Goal: Task Accomplishment & Management: Use online tool/utility

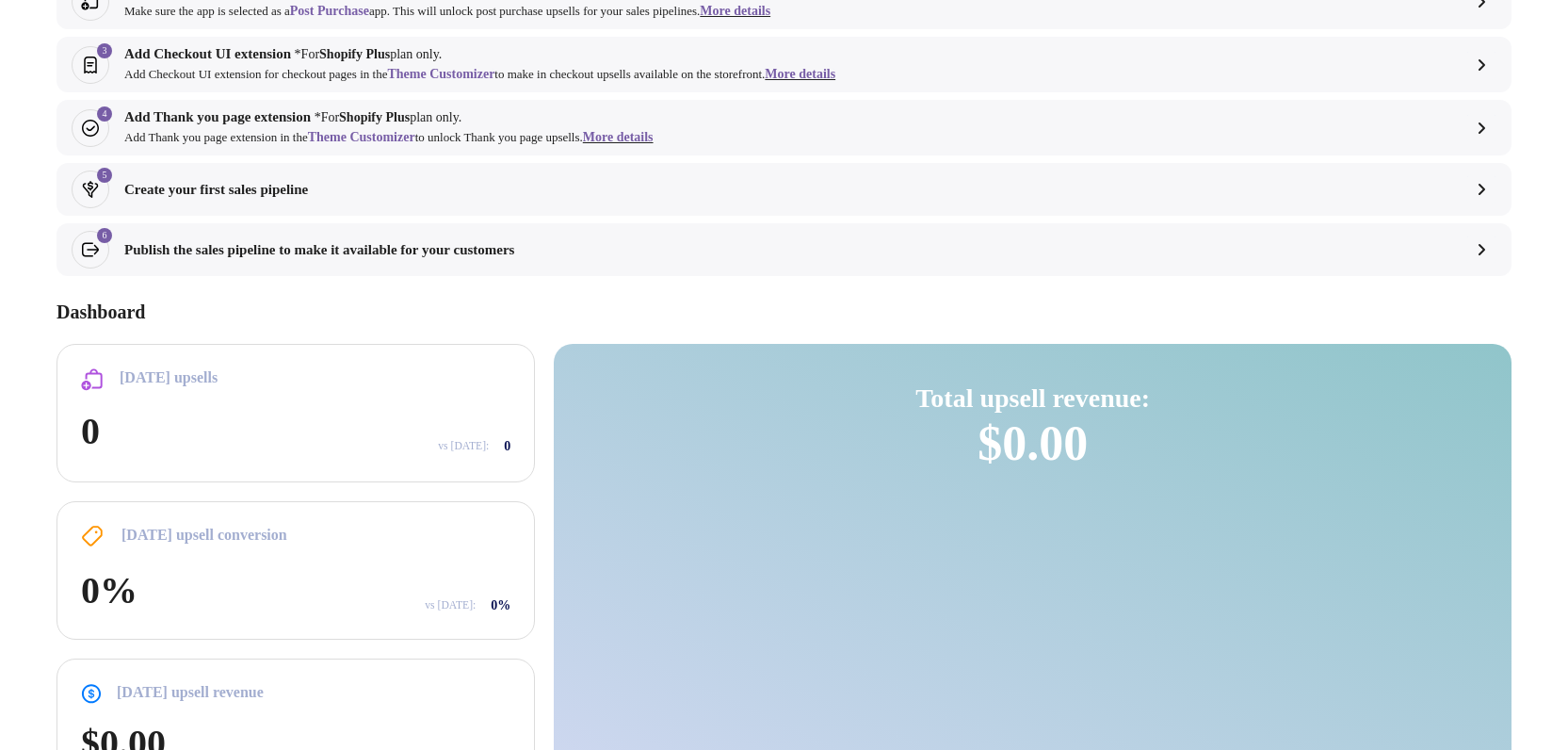
scroll to position [463, 0]
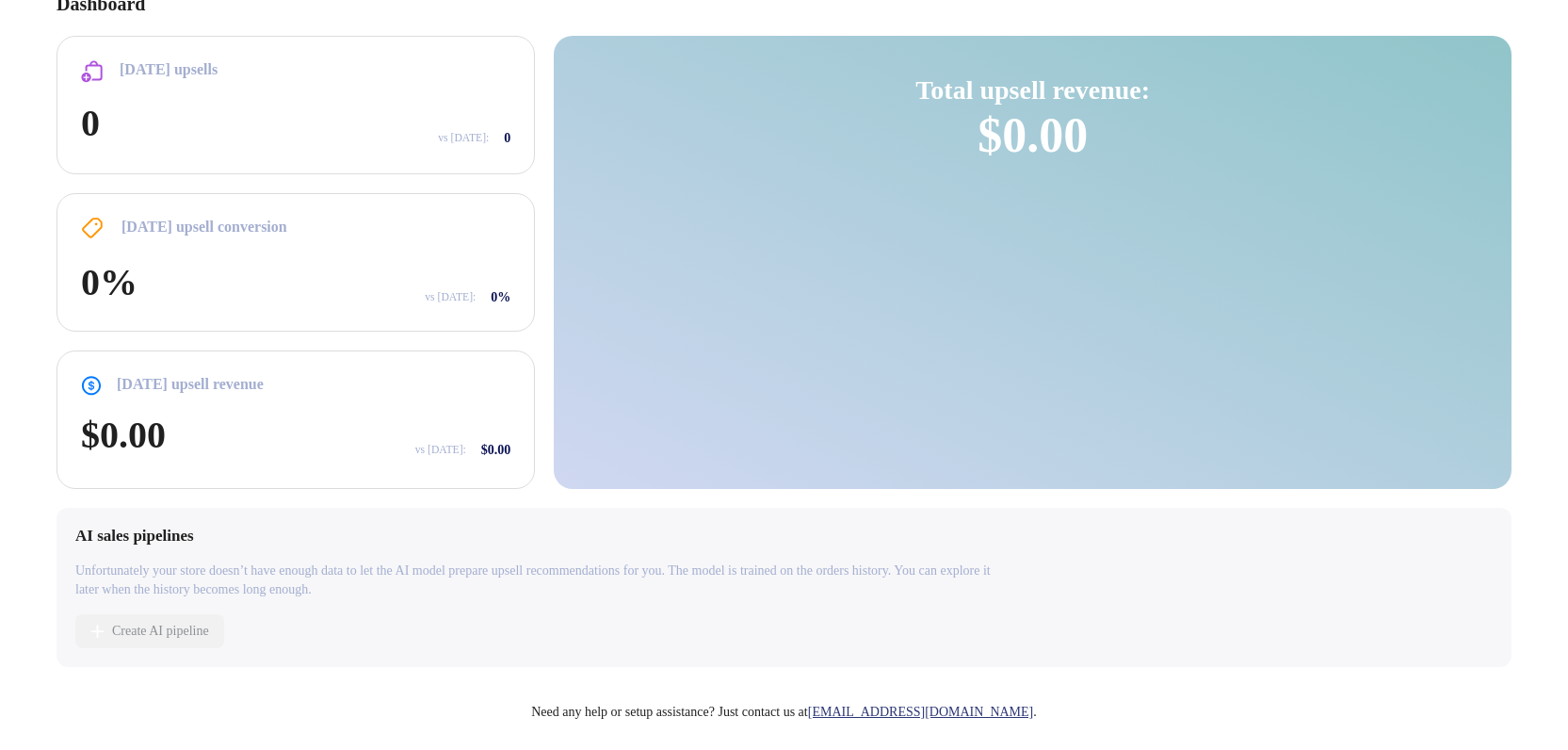
select select "**"
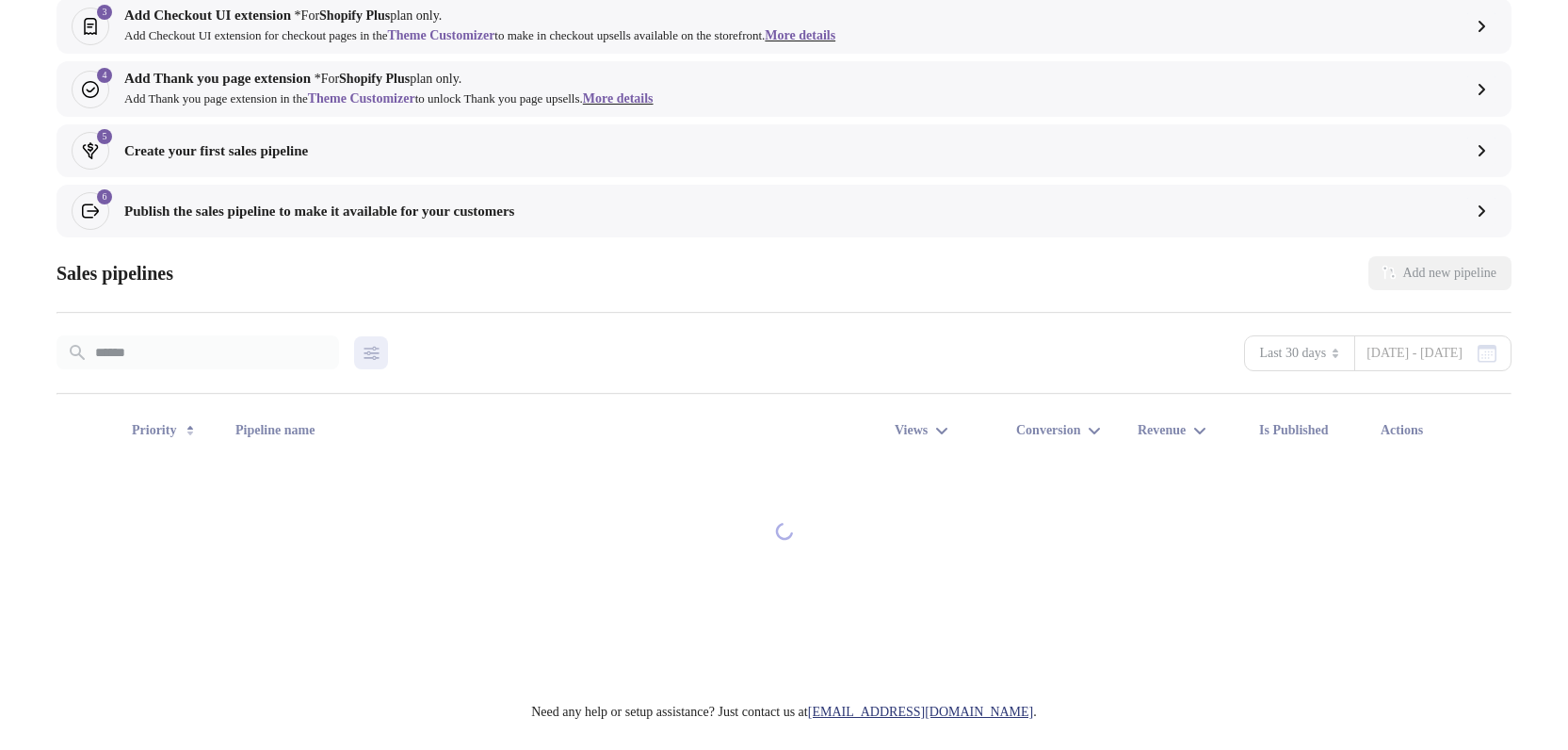
scroll to position [164, 0]
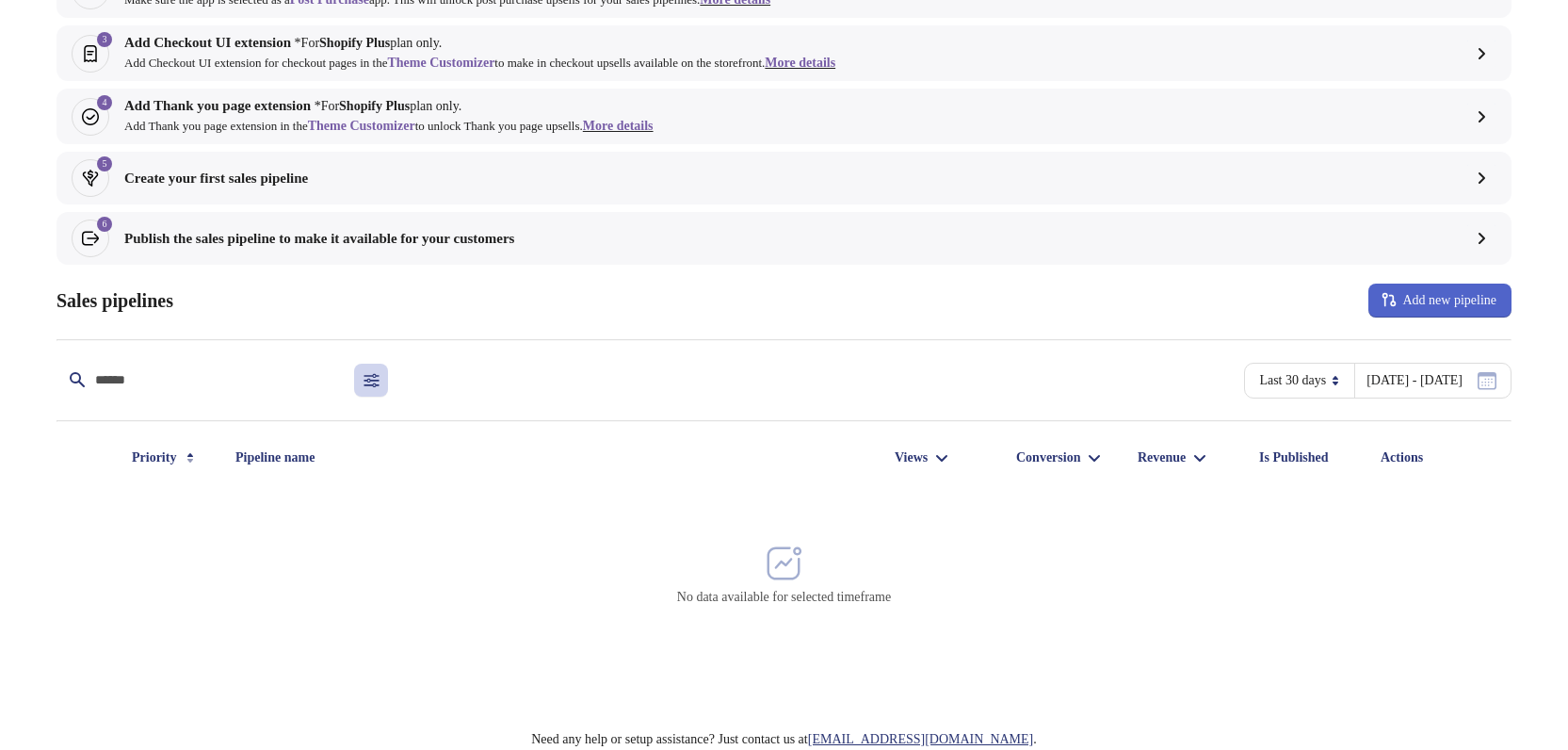
drag, startPoint x: 1433, startPoint y: 320, endPoint x: 1448, endPoint y: 313, distance: 16.6
click at [1433, 319] on div "**********" at bounding box center [774, 481] width 1474 height 426
click at [1449, 311] on button "Add new pipeline" at bounding box center [1439, 300] width 143 height 33
click at [1427, 358] on span "Create pipeline" at bounding box center [1436, 350] width 104 height 19
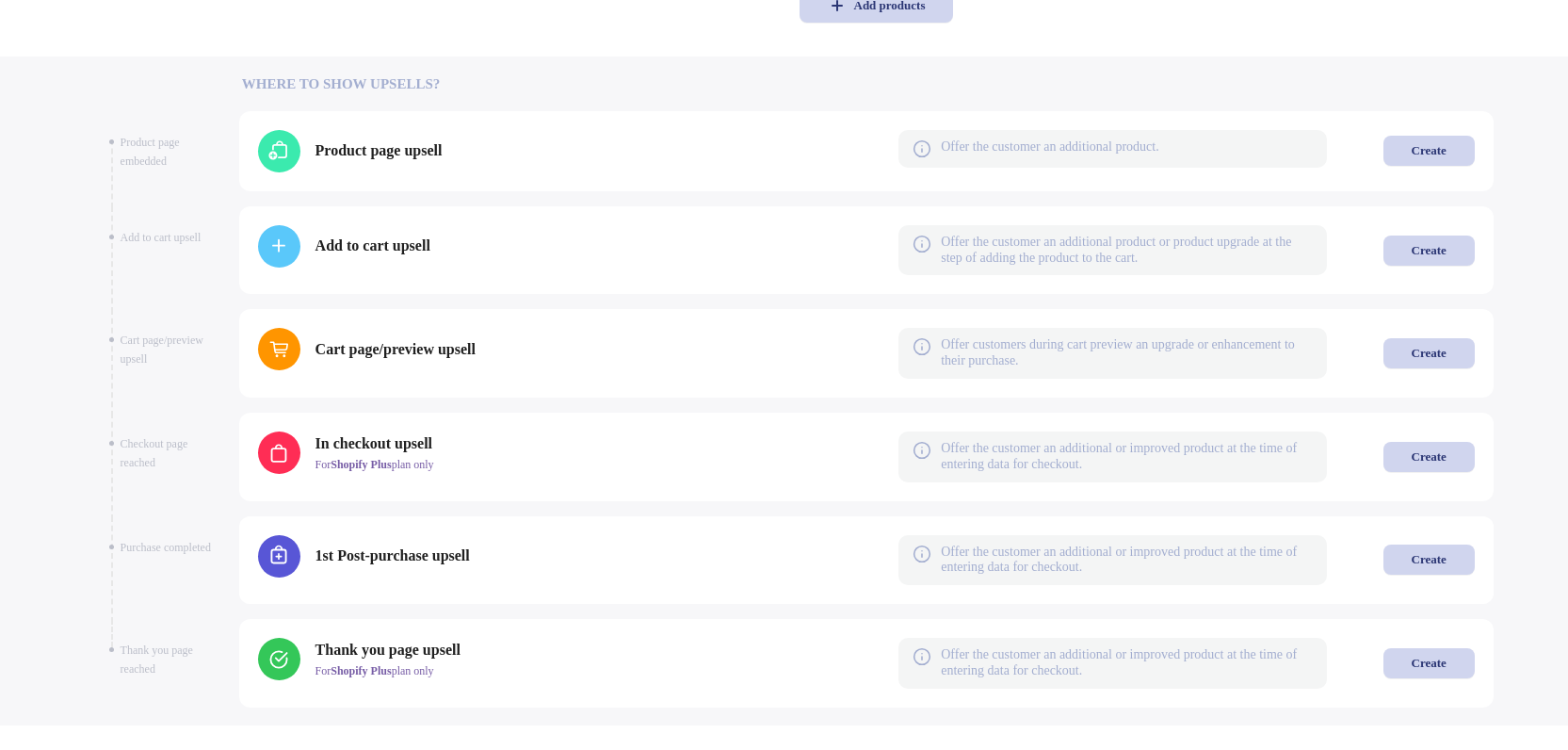
scroll to position [317, 0]
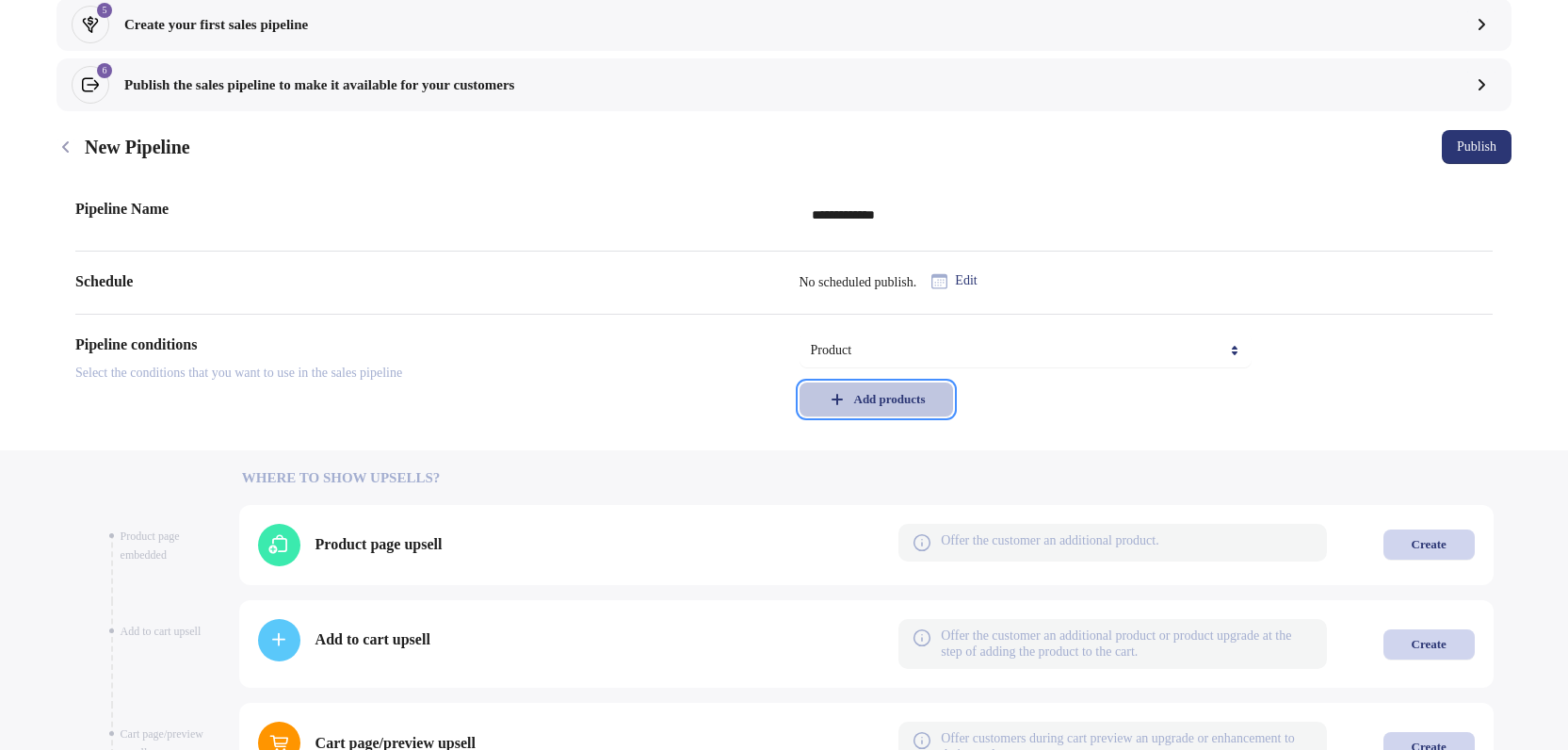
click at [880, 406] on div "Add products" at bounding box center [889, 399] width 72 height 15
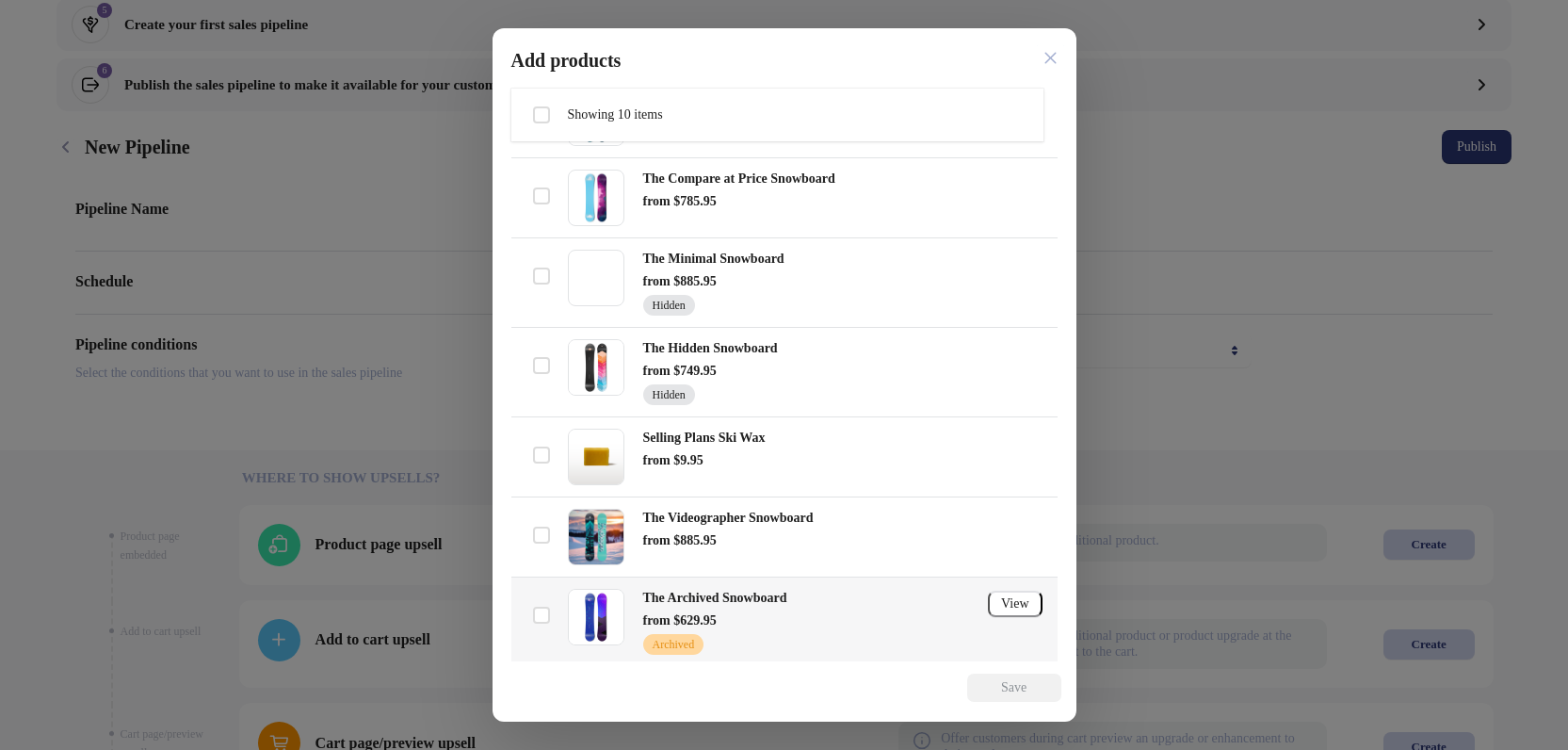
scroll to position [462, 0]
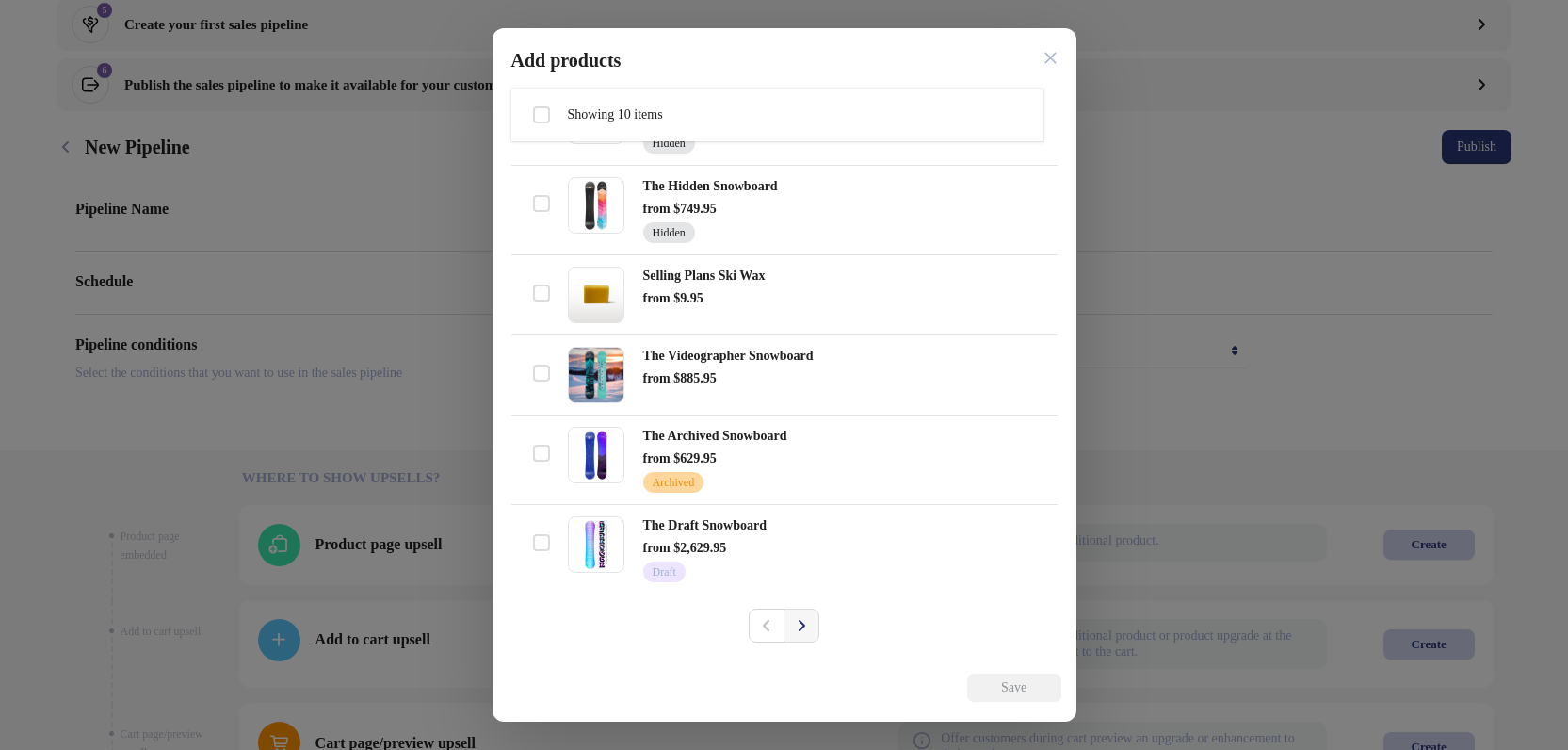
click at [796, 619] on icon "Next" at bounding box center [801, 625] width 19 height 19
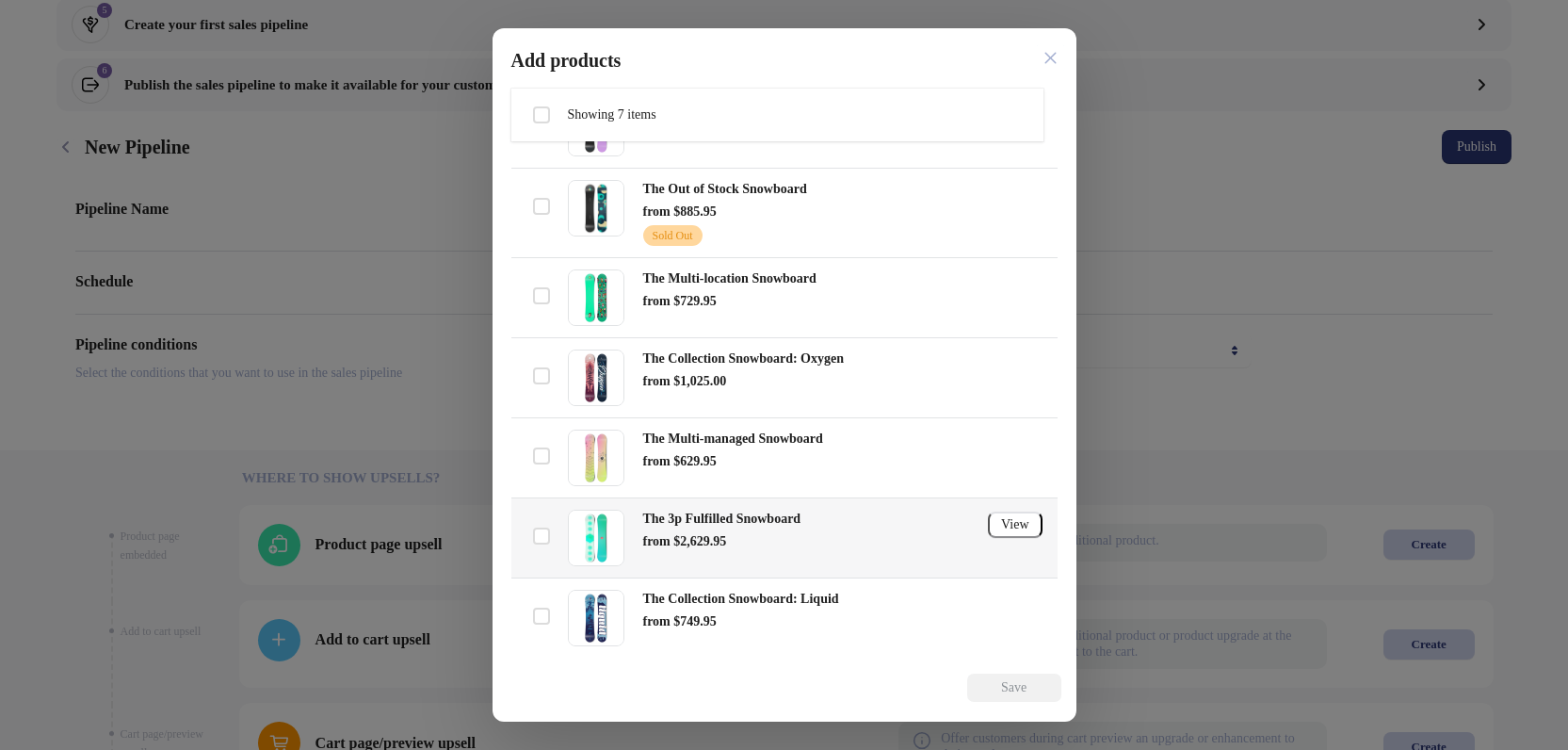
scroll to position [193, 0]
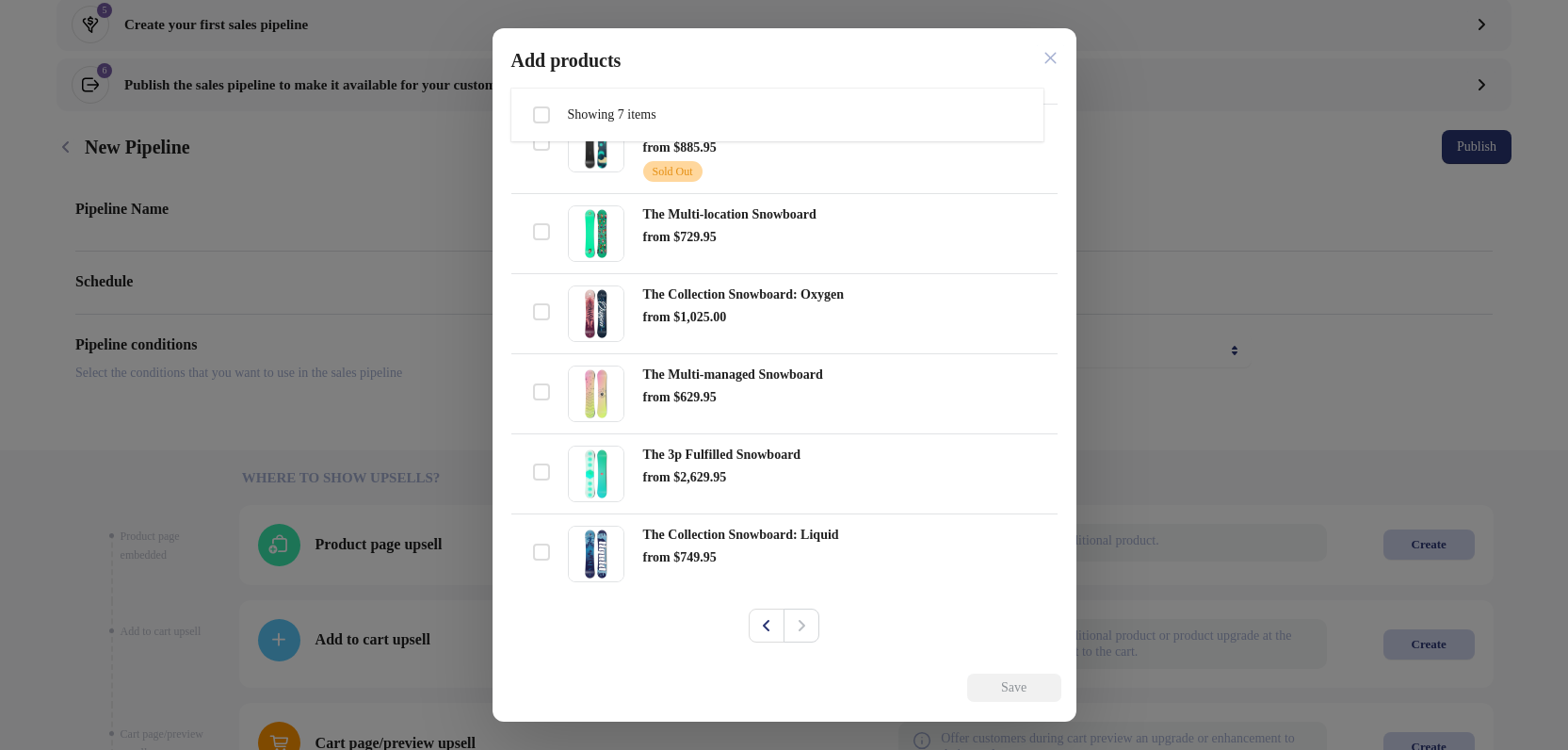
click at [805, 622] on div "Pagination" at bounding box center [801, 625] width 35 height 33
click at [763, 627] on icon "Previous" at bounding box center [765, 625] width 19 height 19
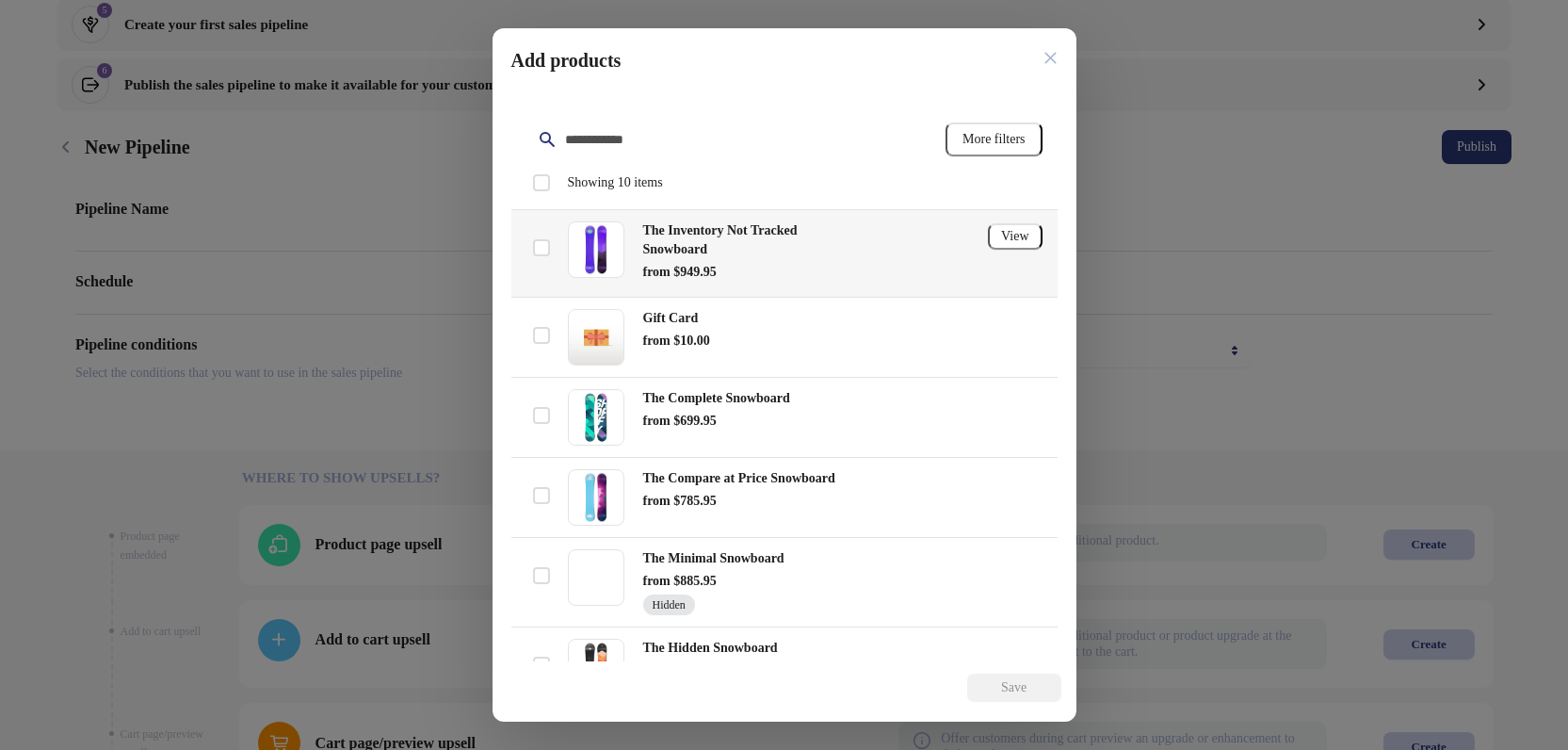
click at [770, 257] on div "The Inventory Not Tracked Snowboard" at bounding box center [752, 240] width 216 height 37
click at [539, 251] on span at bounding box center [540, 247] width 17 height 17
click at [1027, 683] on span "Save" at bounding box center [1014, 687] width 26 height 15
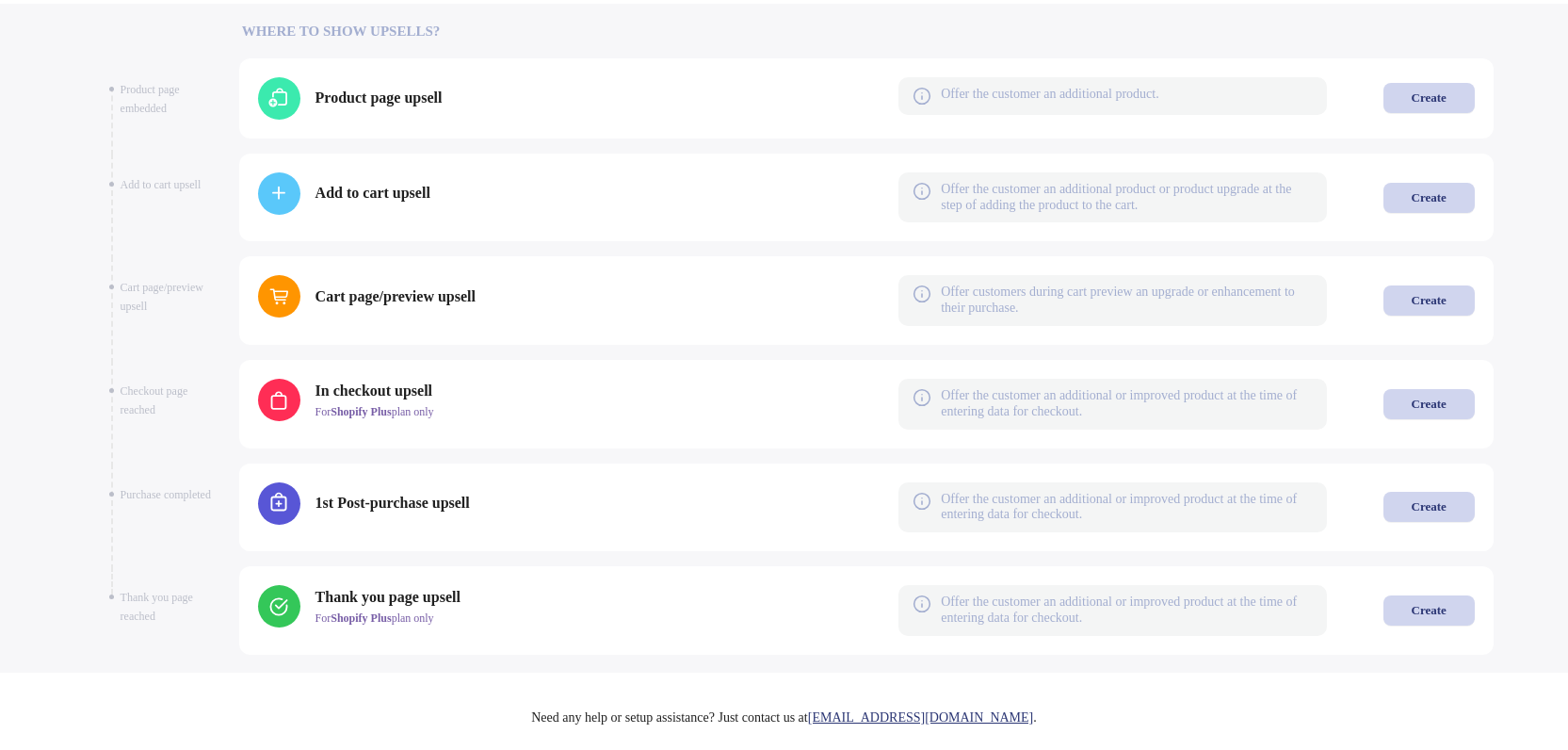
scroll to position [823, 0]
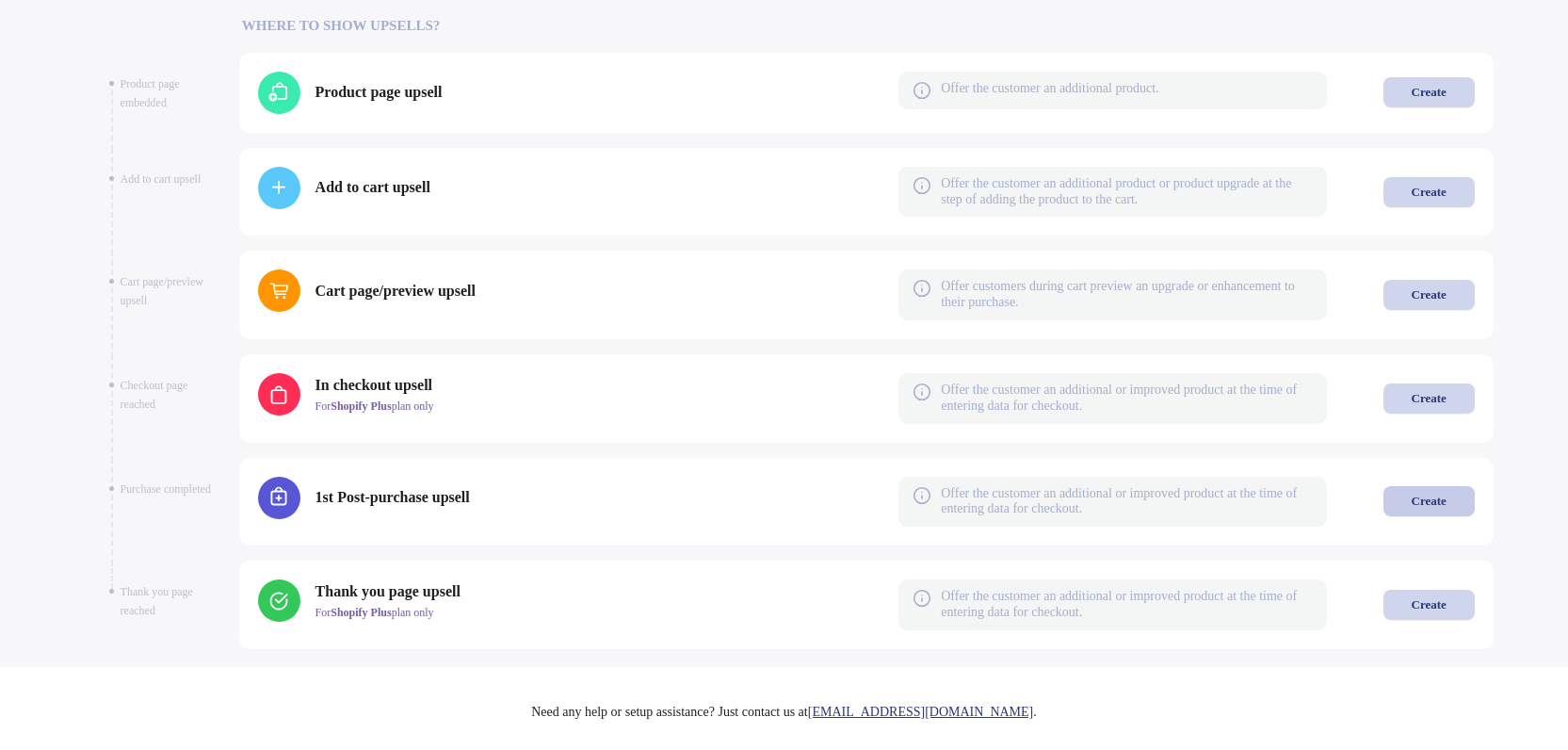
click at [1411, 508] on div "Create" at bounding box center [1428, 500] width 34 height 15
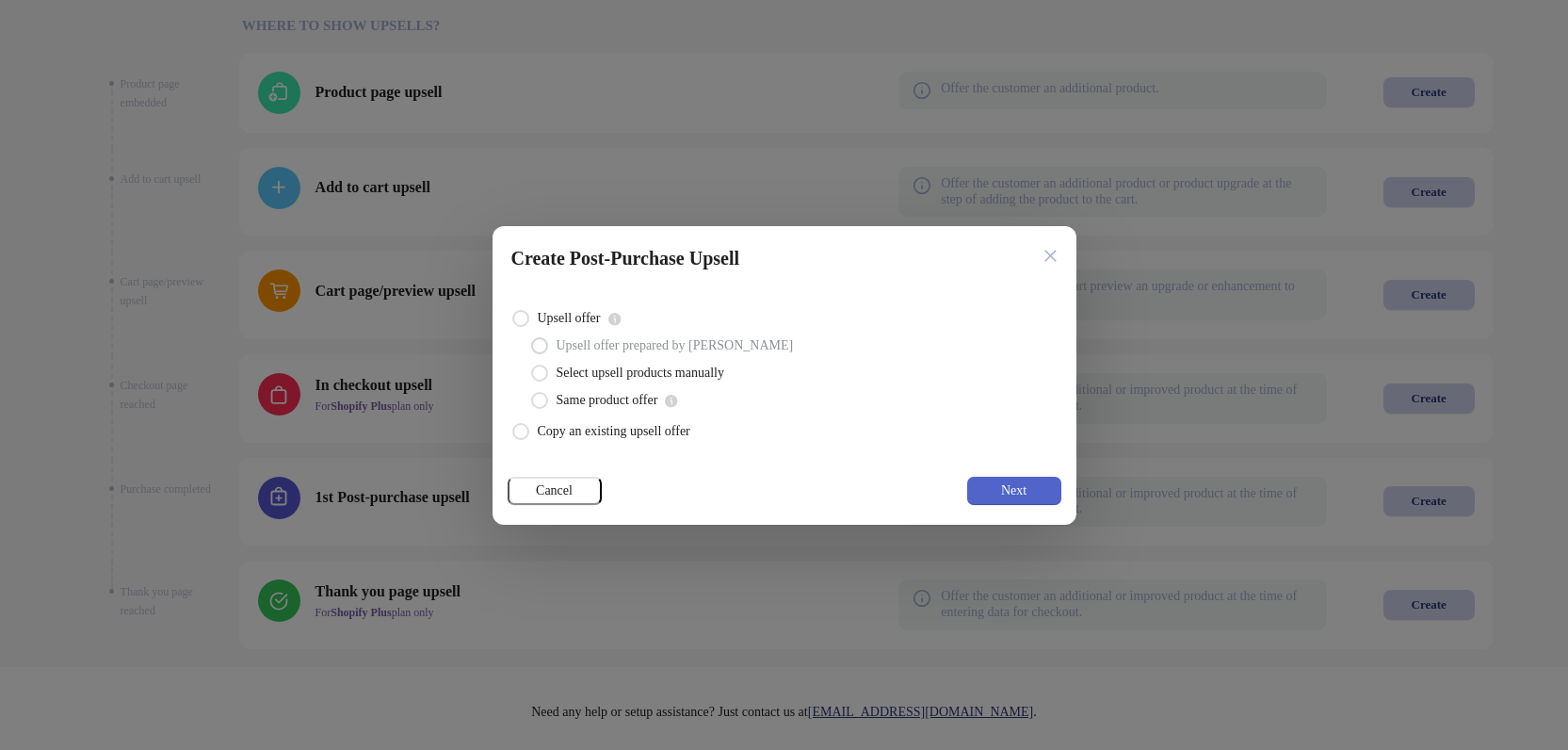
click at [1036, 484] on span "Next" at bounding box center [1014, 490] width 47 height 15
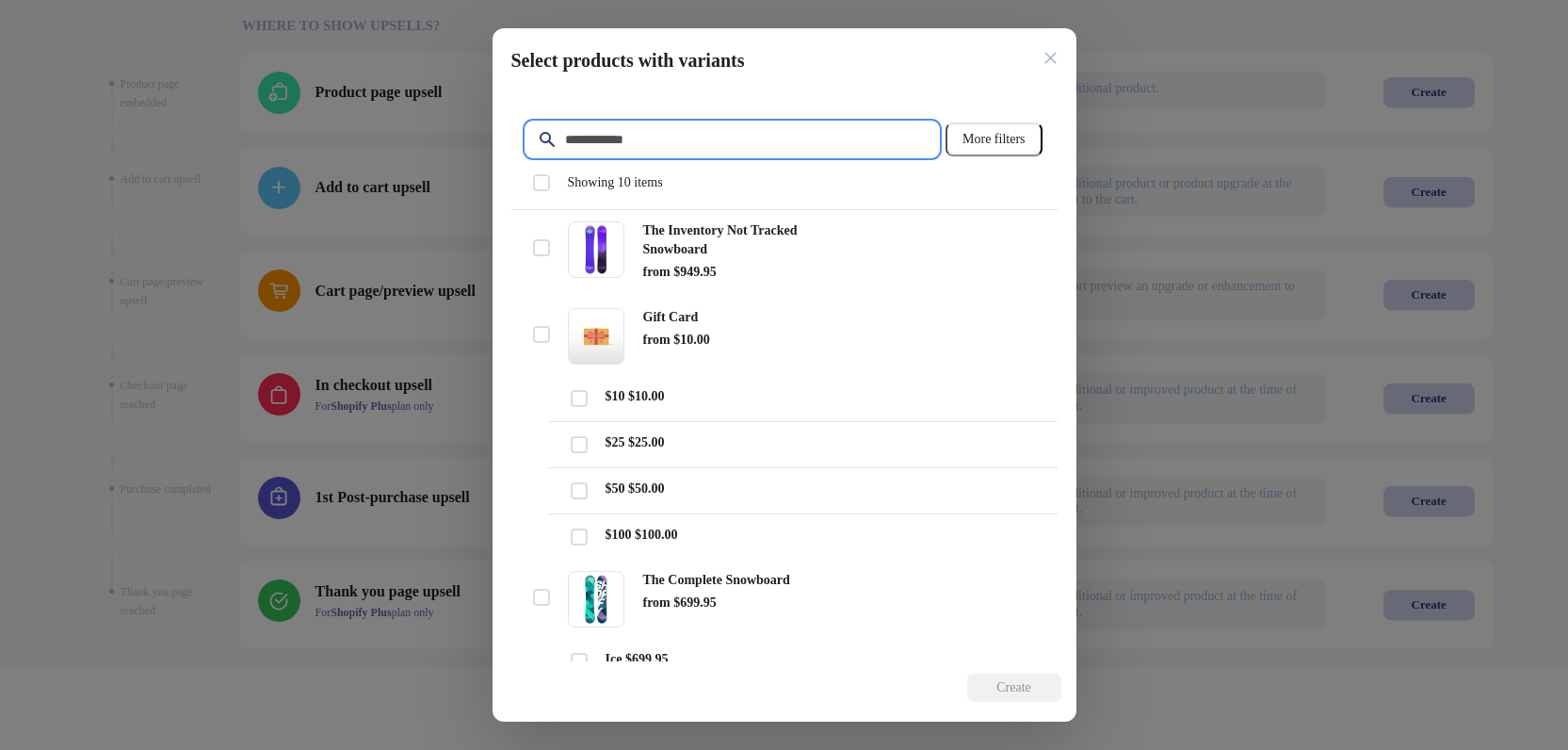
click at [642, 139] on input "Filter items" at bounding box center [751, 140] width 374 height 33
paste input "**********"
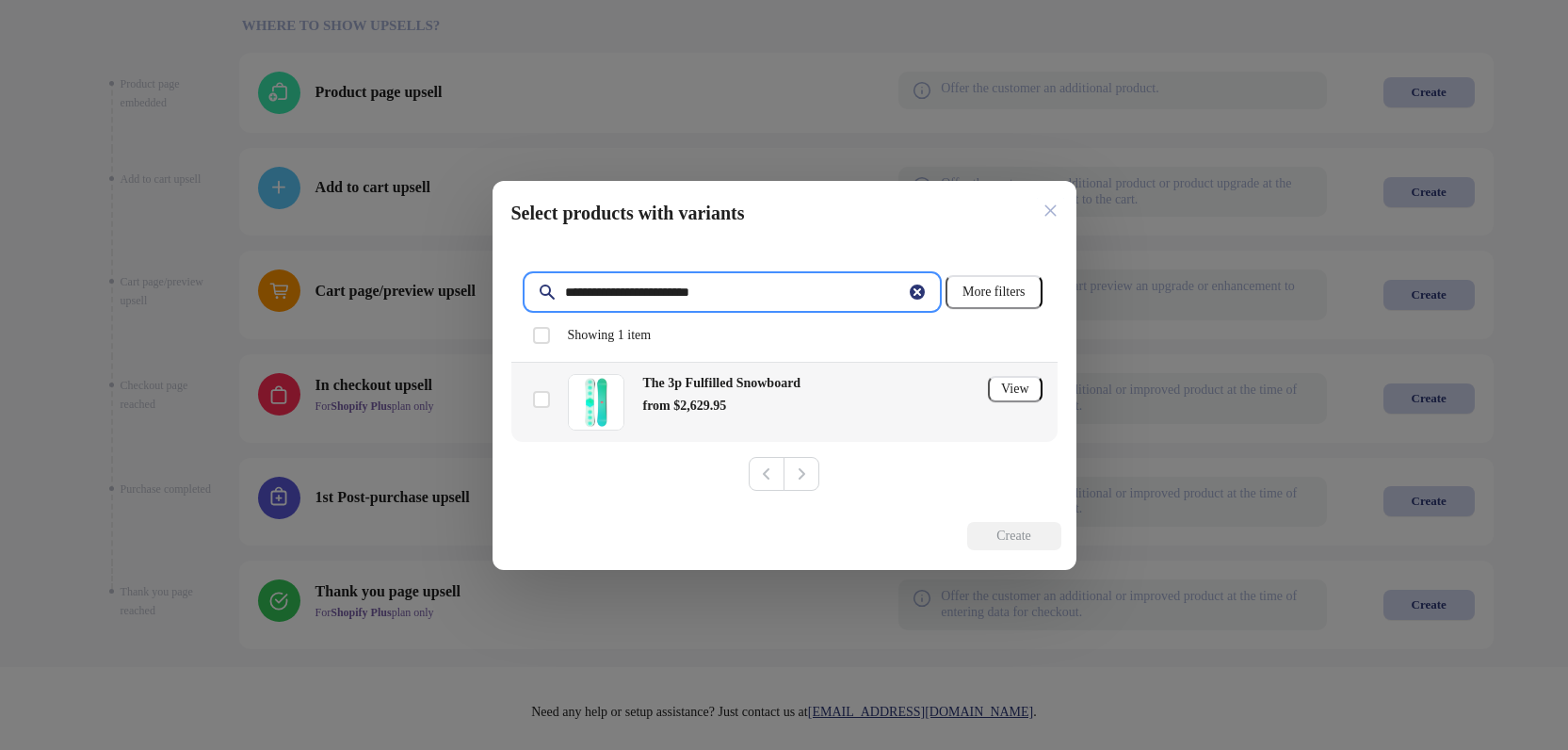
type input "**********"
click at [550, 401] on span at bounding box center [540, 399] width 19 height 19
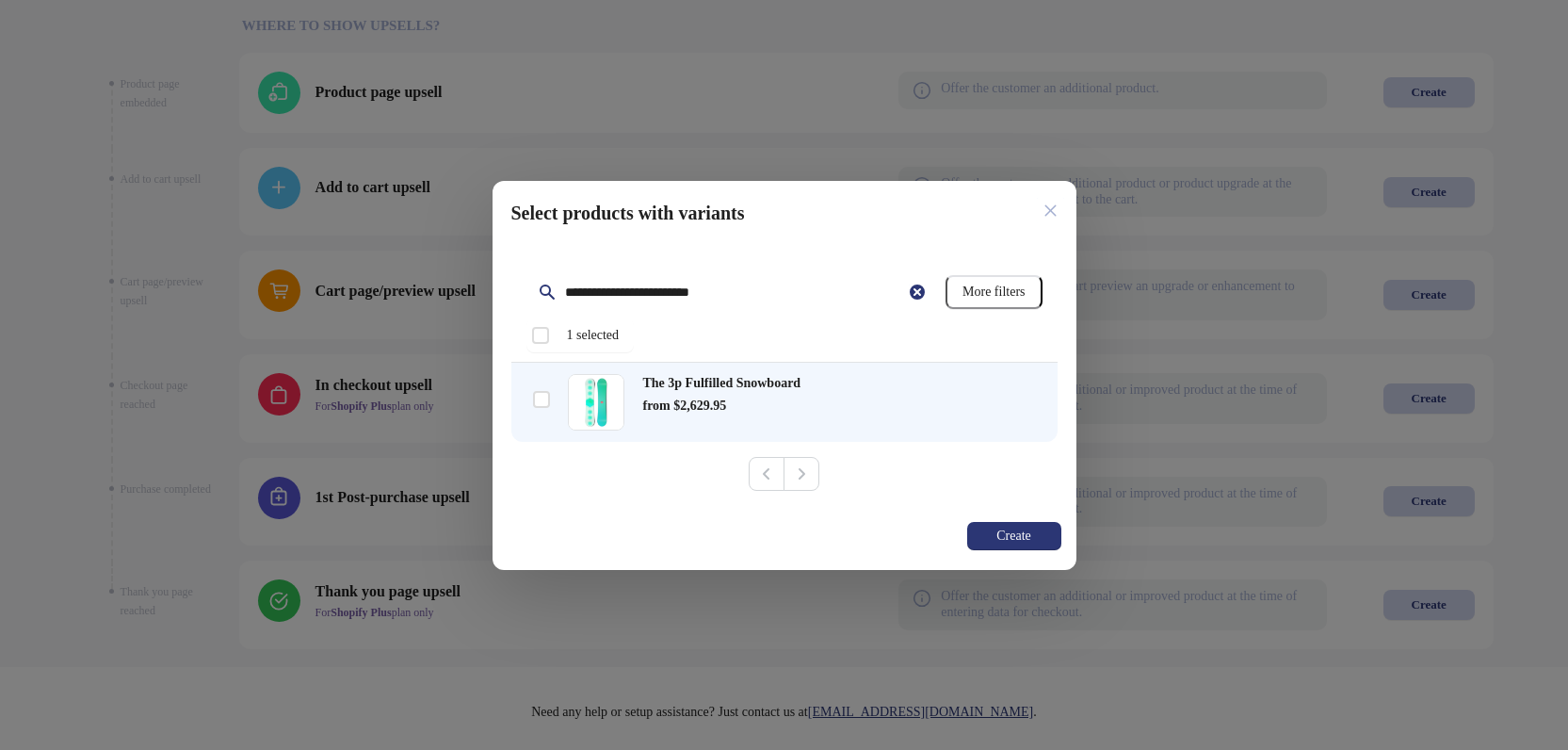
click at [1027, 540] on span "Create" at bounding box center [1013, 536] width 34 height 15
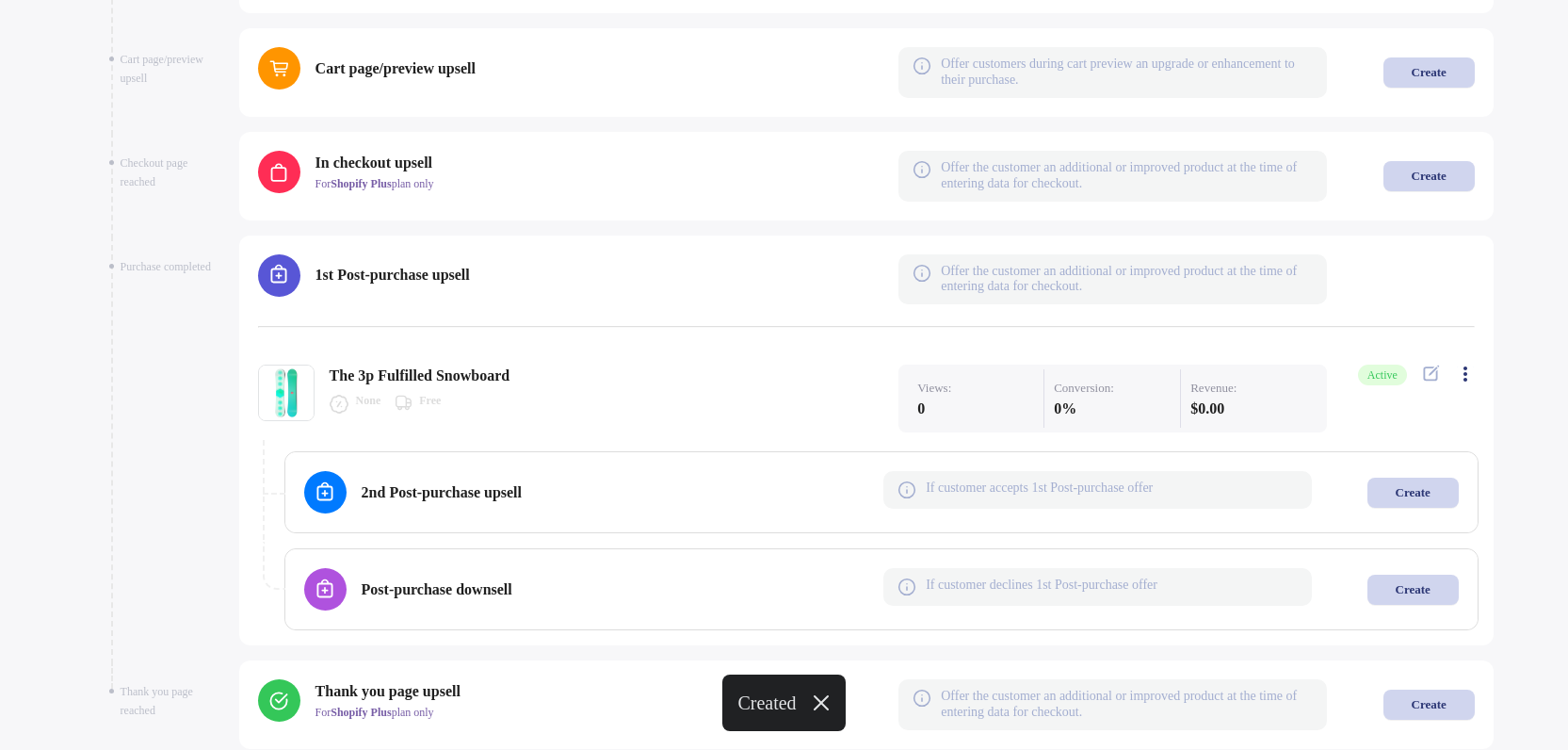
scroll to position [1130, 0]
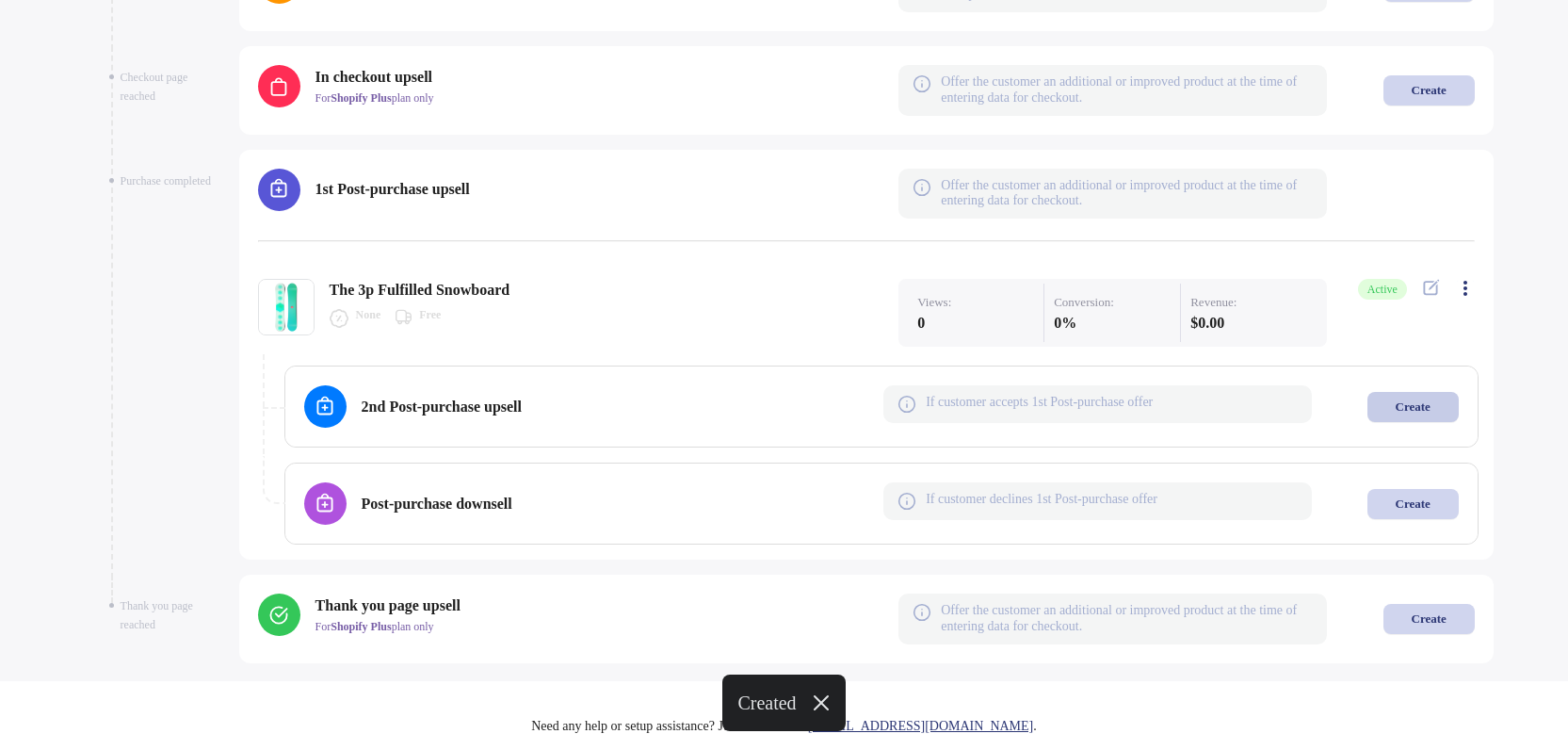
click at [1411, 399] on div "Create" at bounding box center [1412, 406] width 34 height 15
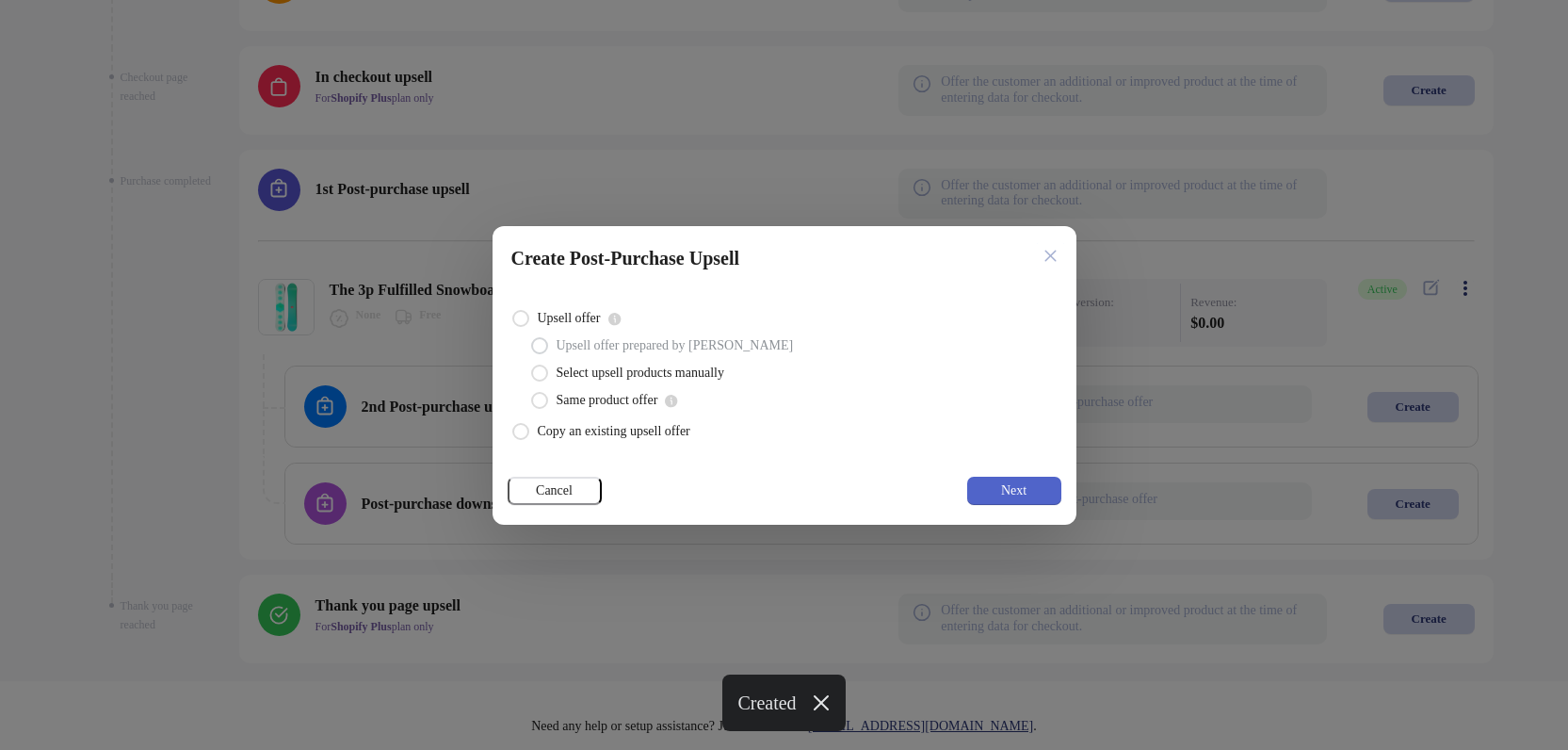
click at [1024, 484] on span "Next" at bounding box center [1014, 490] width 26 height 15
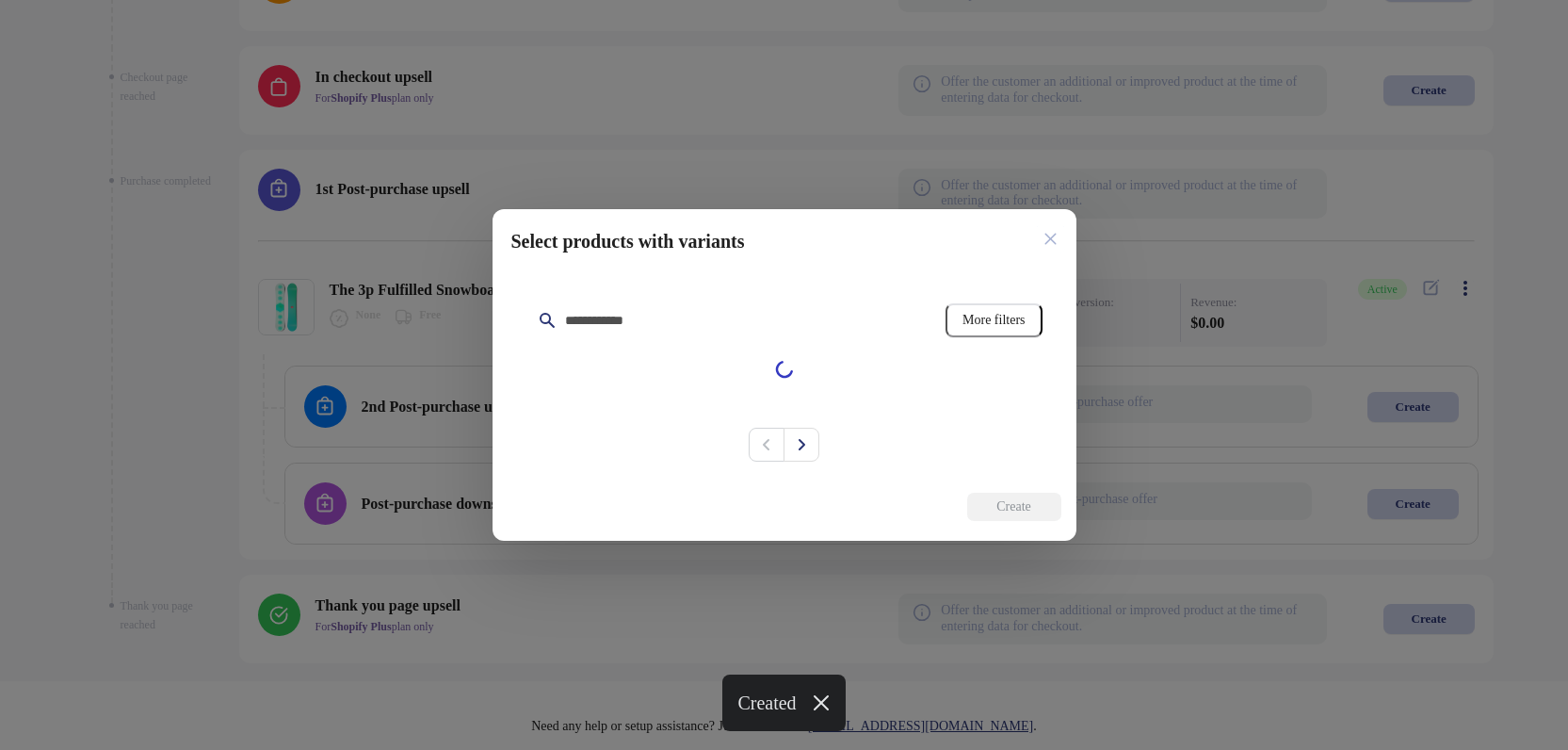
scroll to position [1032, 0]
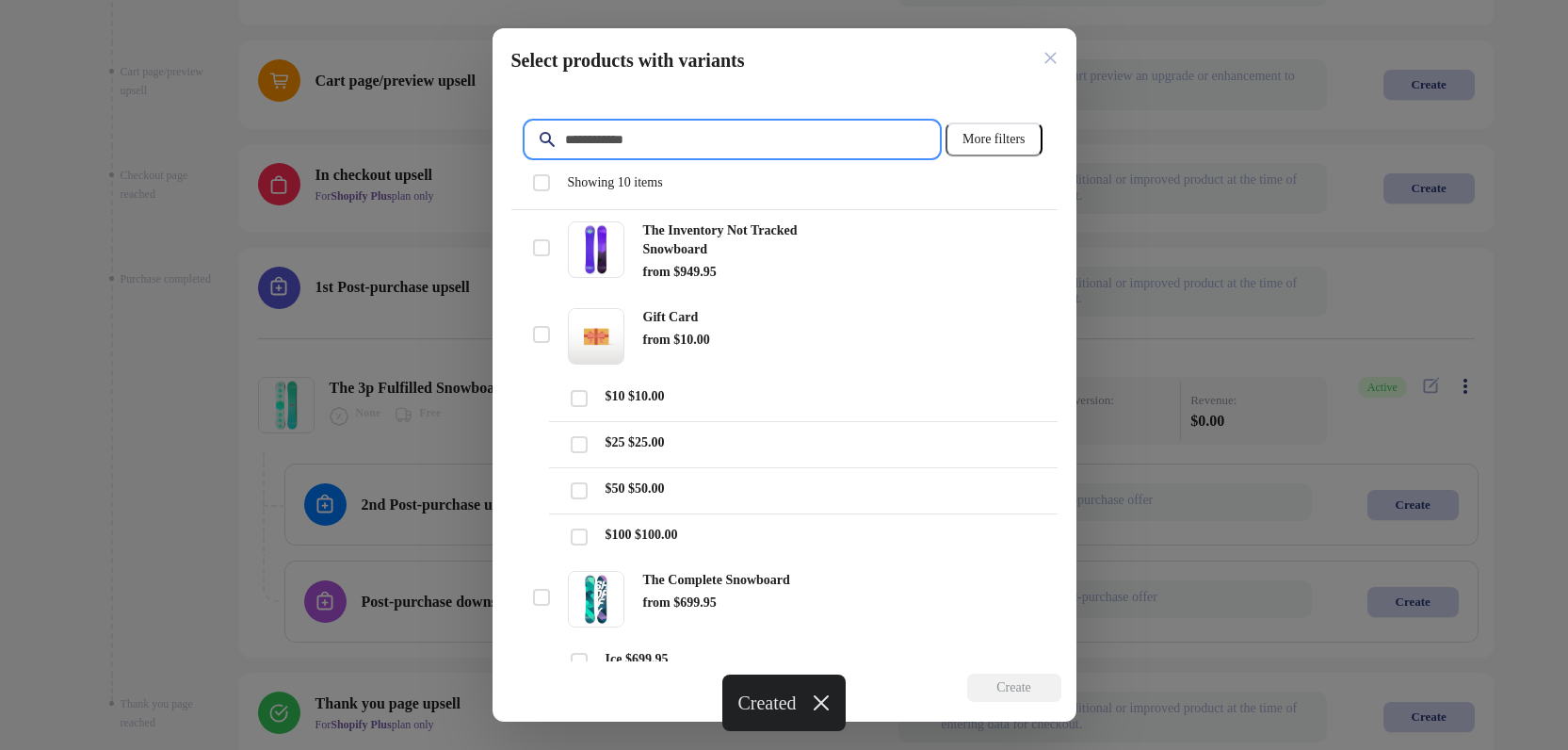
click at [671, 140] on input "Filter items" at bounding box center [751, 140] width 374 height 33
paste input "**********"
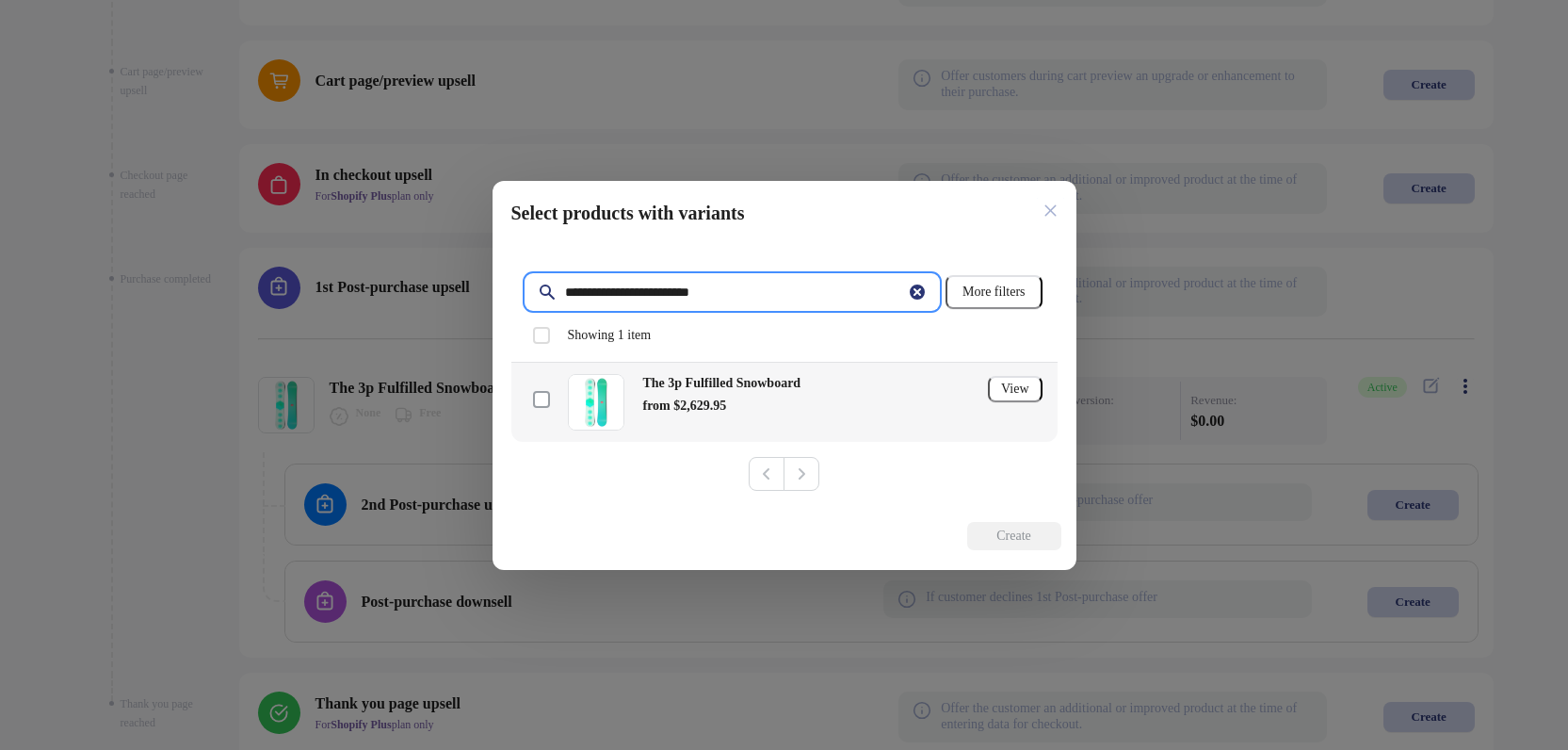
type input "**********"
click at [546, 394] on span at bounding box center [540, 399] width 17 height 17
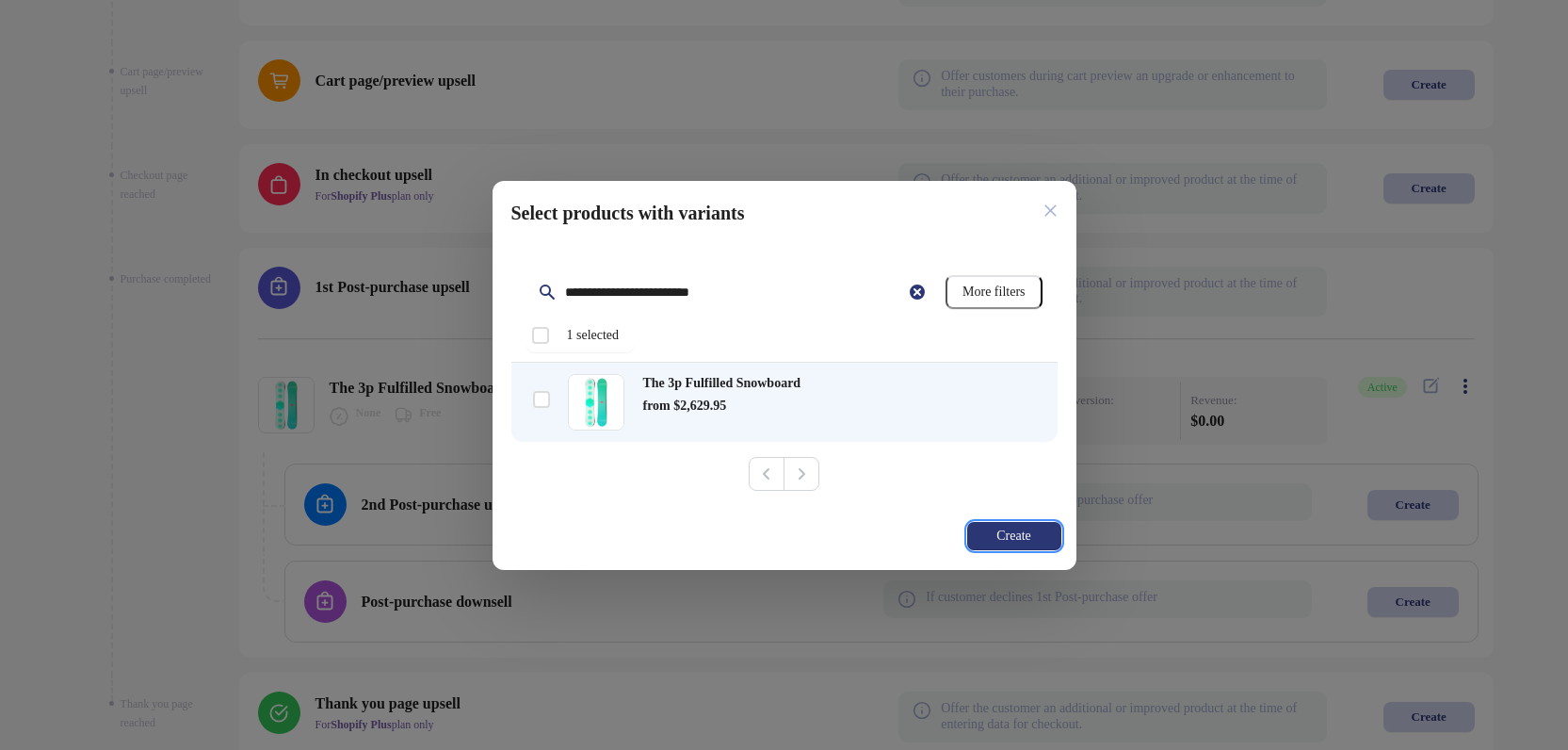
drag, startPoint x: 1002, startPoint y: 531, endPoint x: 1015, endPoint y: 534, distance: 13.3
click at [1004, 531] on span "Create" at bounding box center [1013, 536] width 34 height 15
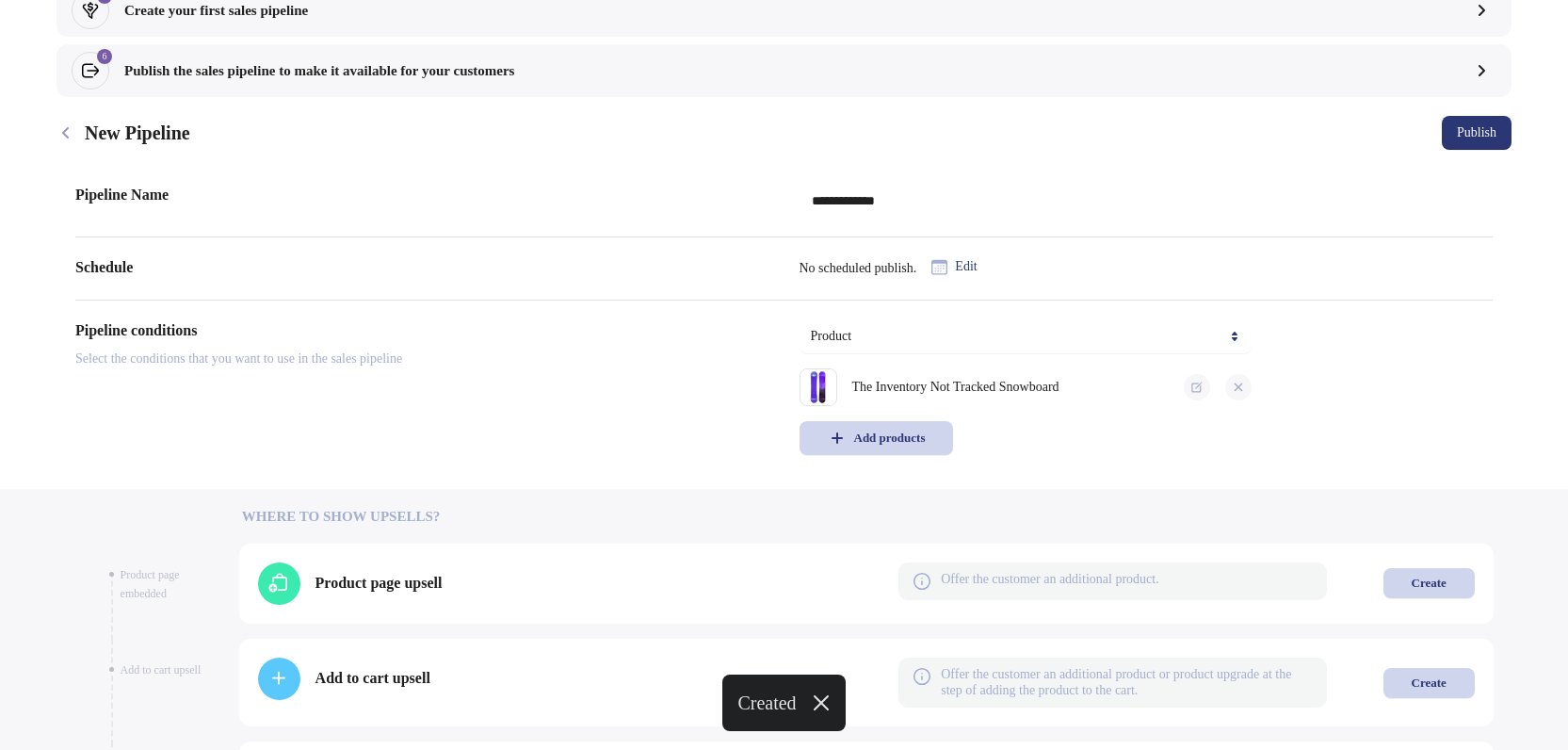
scroll to position [144, 0]
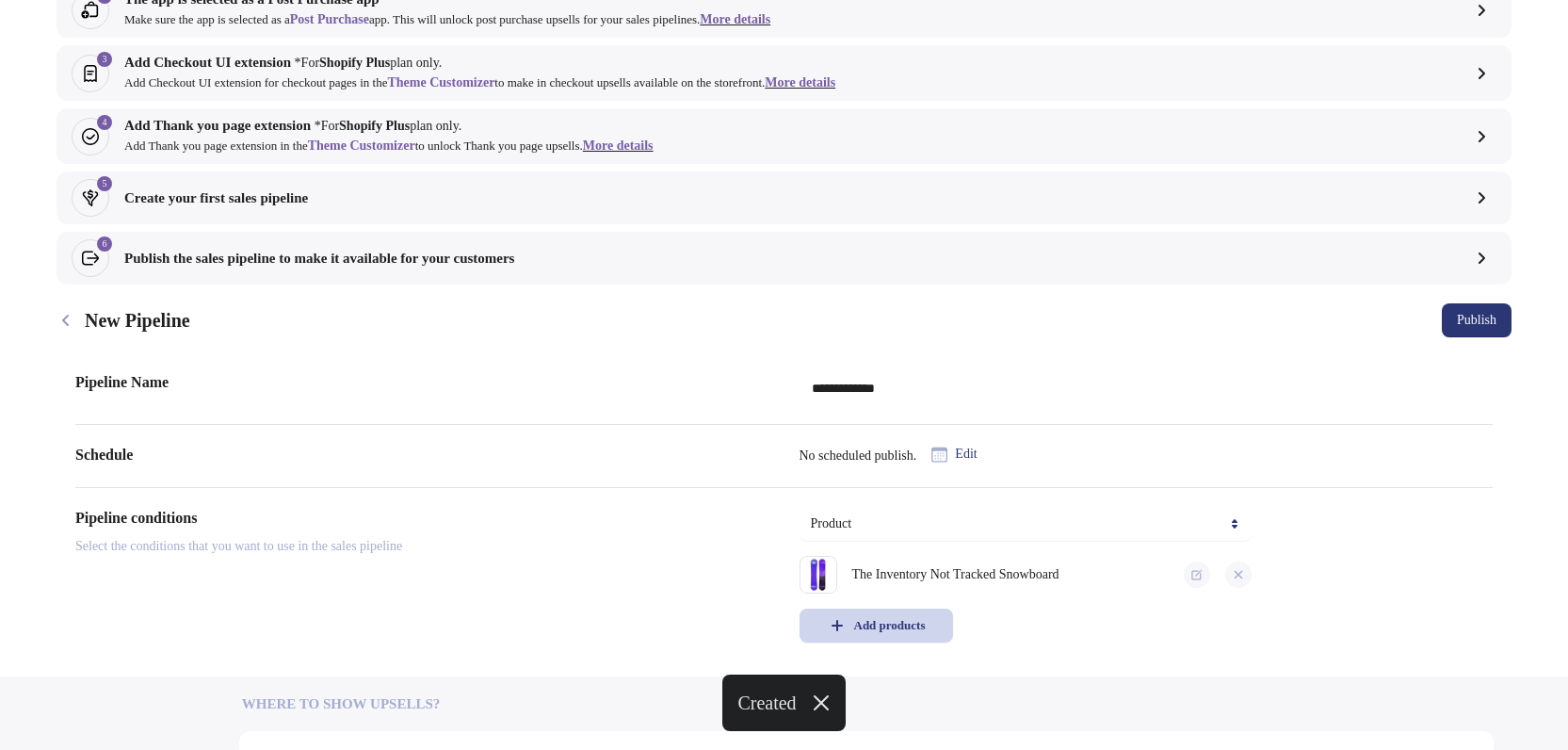
click at [1473, 324] on span "Publish" at bounding box center [1476, 319] width 39 height 15
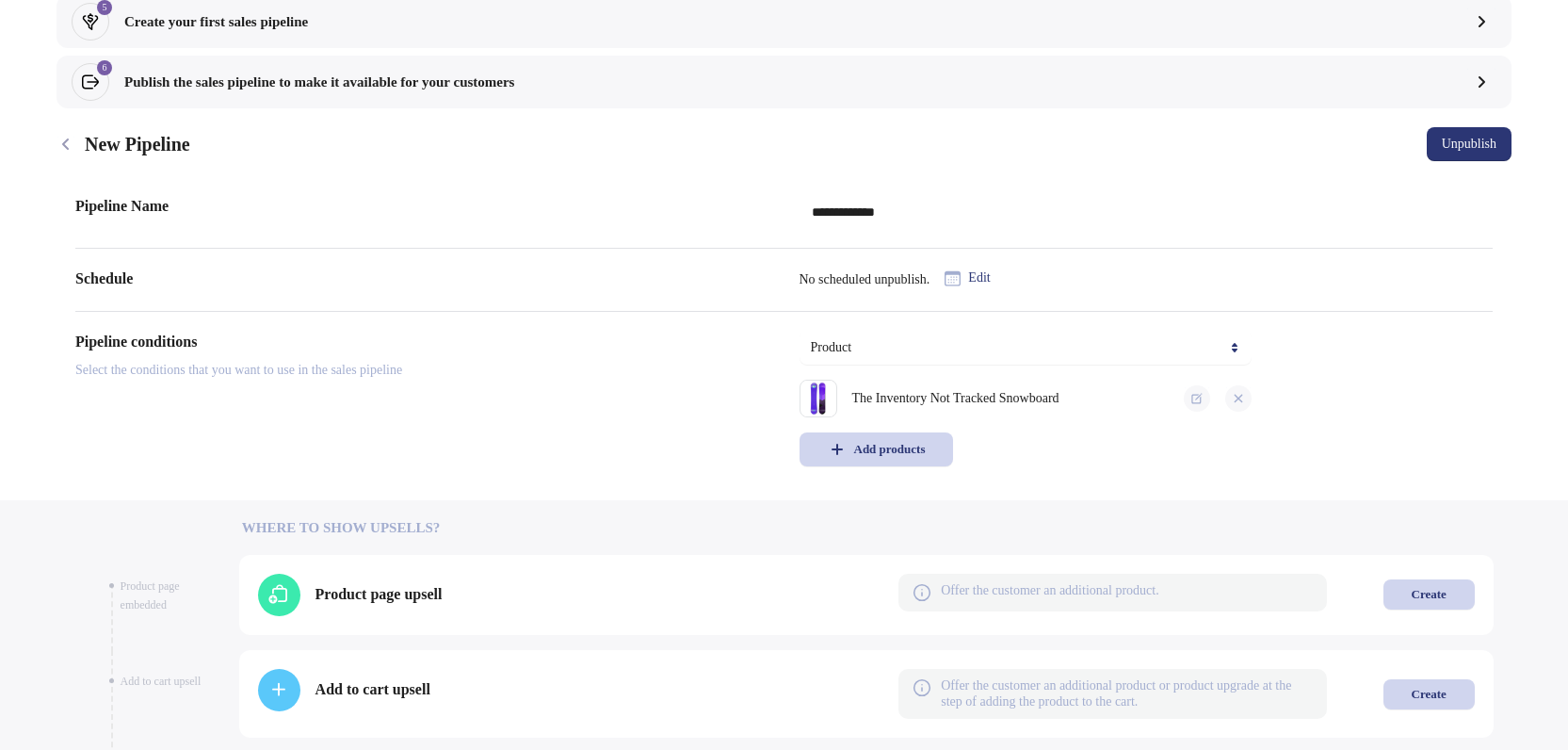
scroll to position [339, 0]
